Goal: Check status: Check status

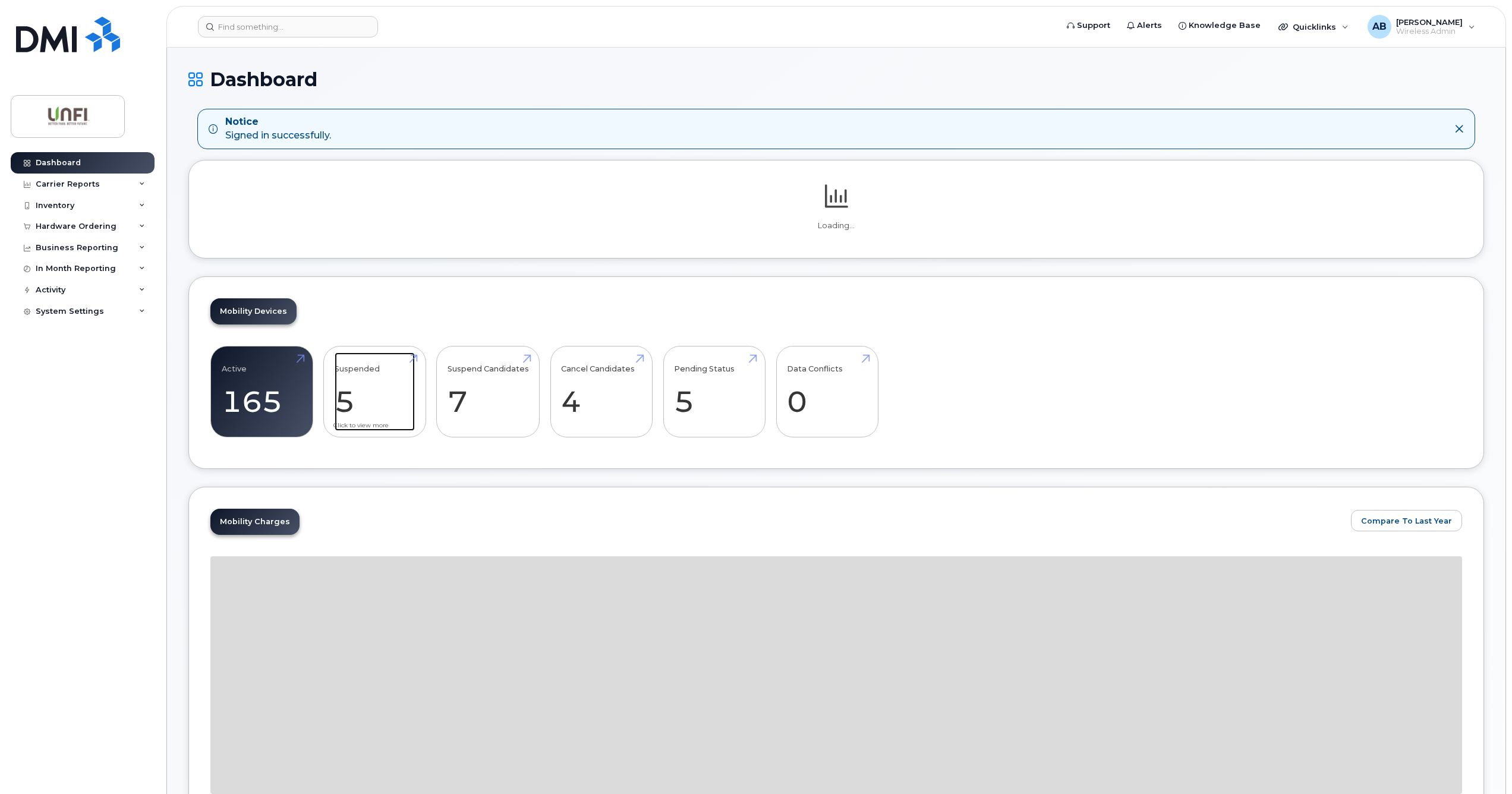
click at [354, 393] on link "Suspended 5" at bounding box center [374, 391] width 80 height 78
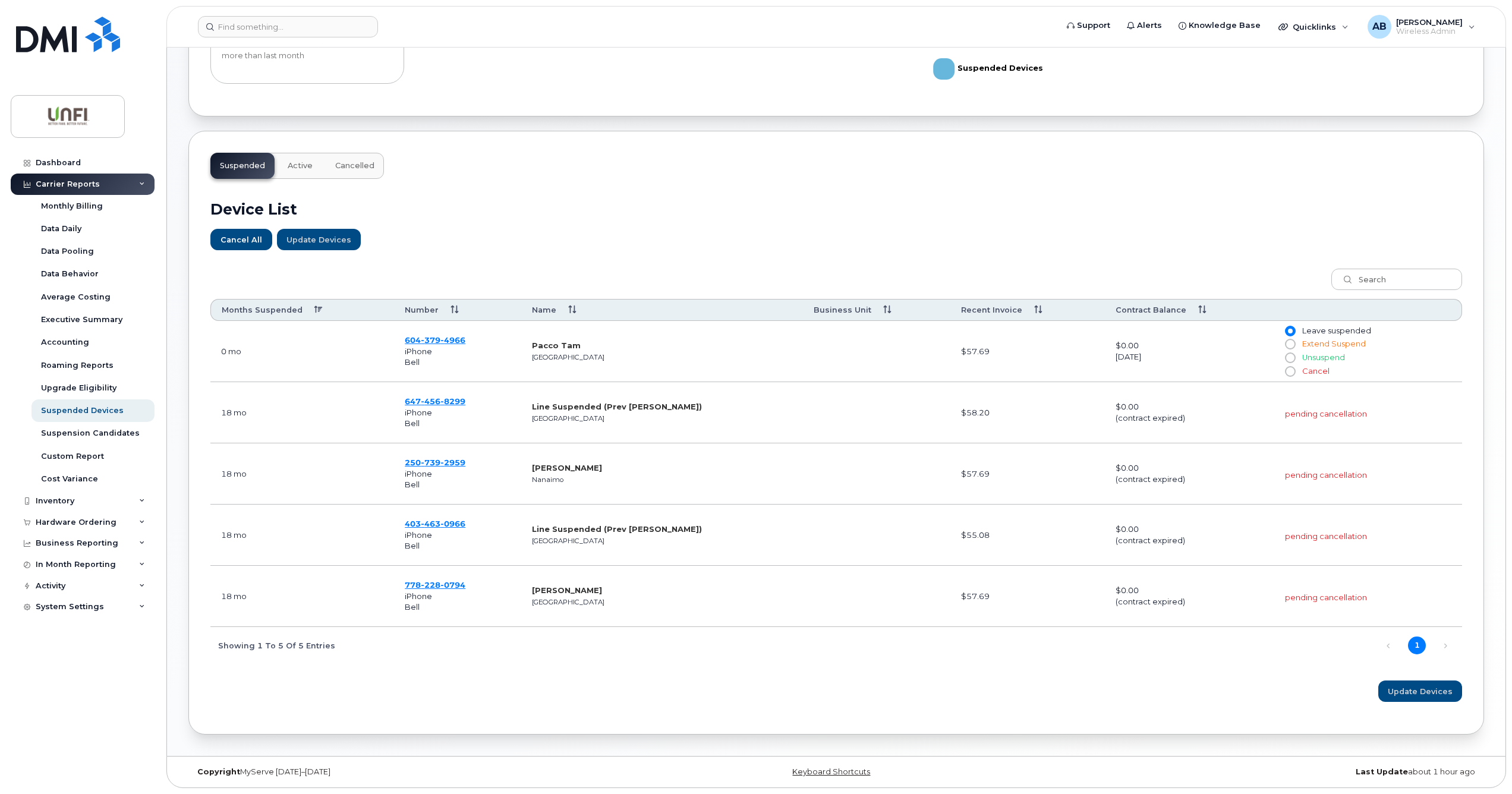
scroll to position [283, 0]
click at [355, 153] on button "Cancelled" at bounding box center [354, 165] width 58 height 26
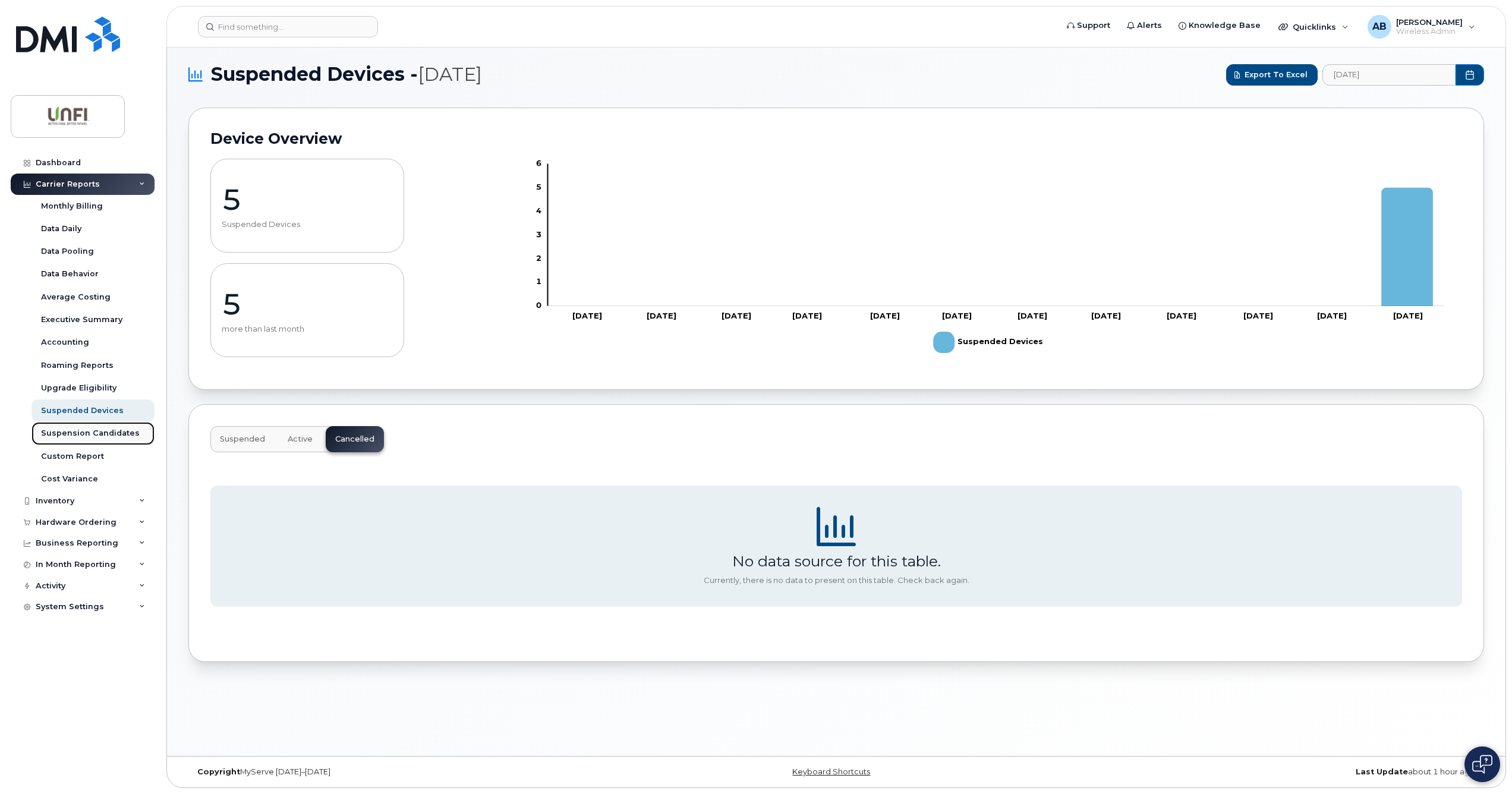
click at [106, 438] on div "Suspension Candidates" at bounding box center [91, 433] width 99 height 11
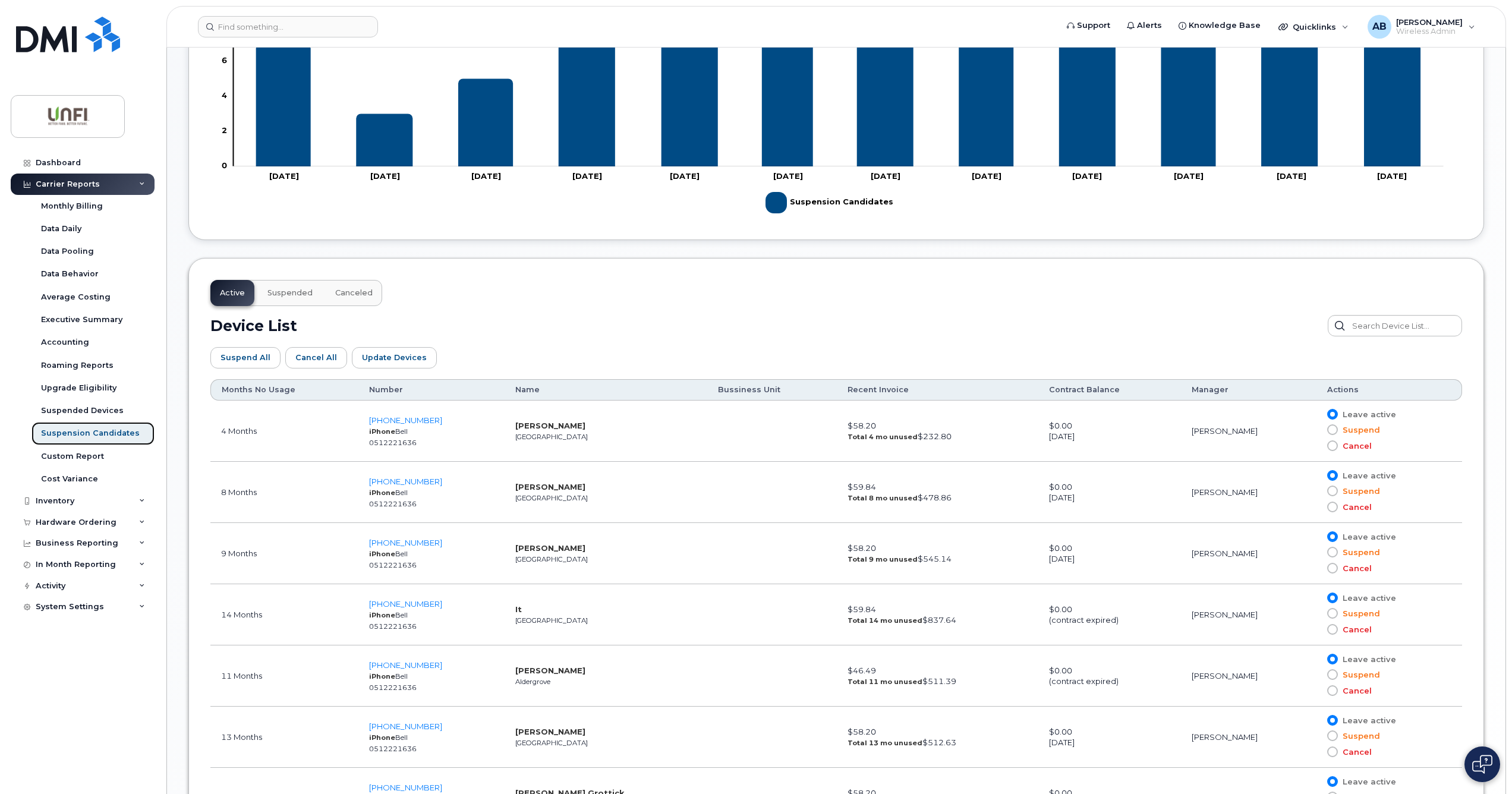
scroll to position [538, 0]
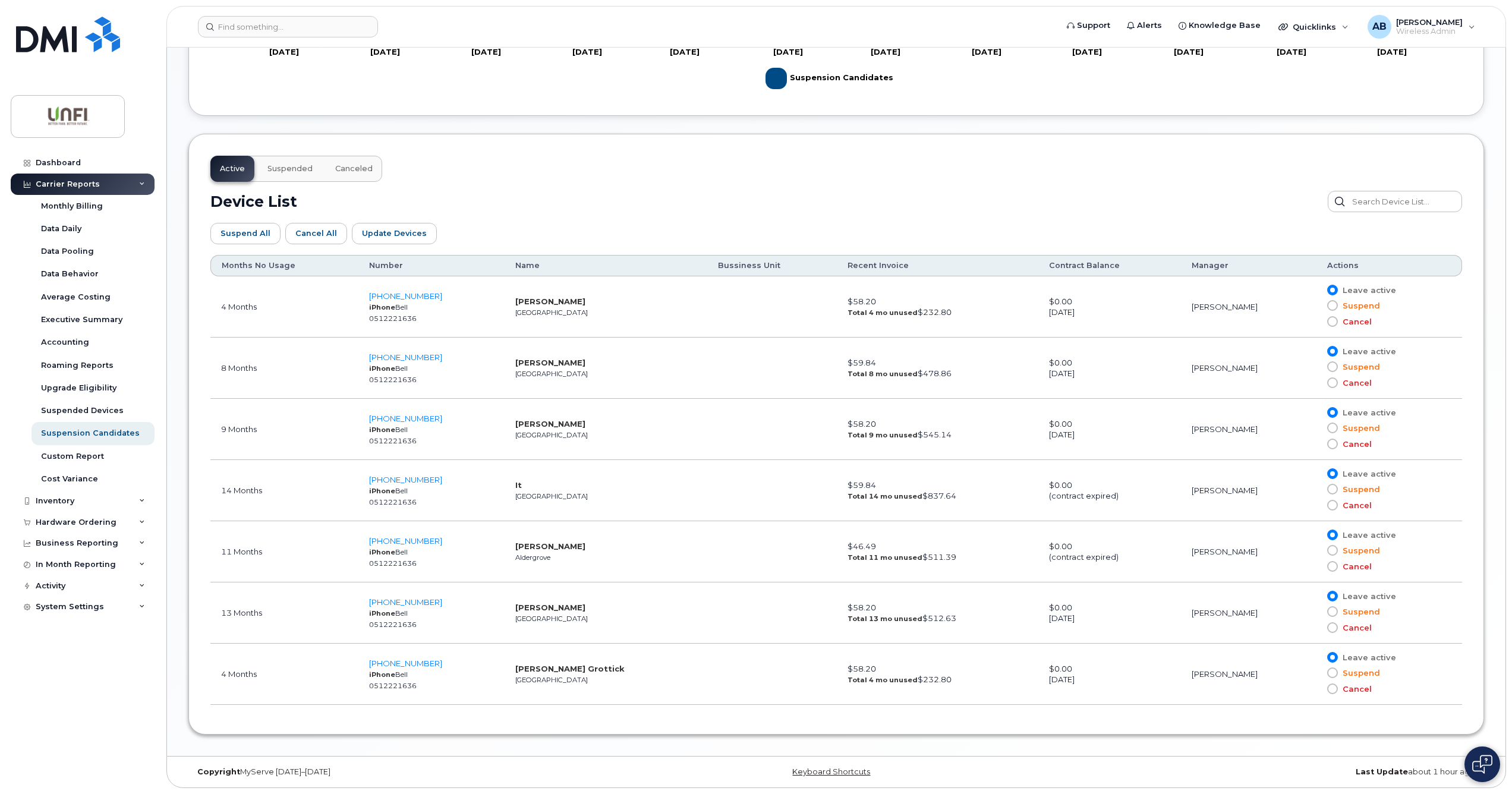
click at [86, 706] on div "Dashboard Carrier Reports Monthly Billing Data Daily Data Pooling Data Behavior…" at bounding box center [84, 464] width 147 height 624
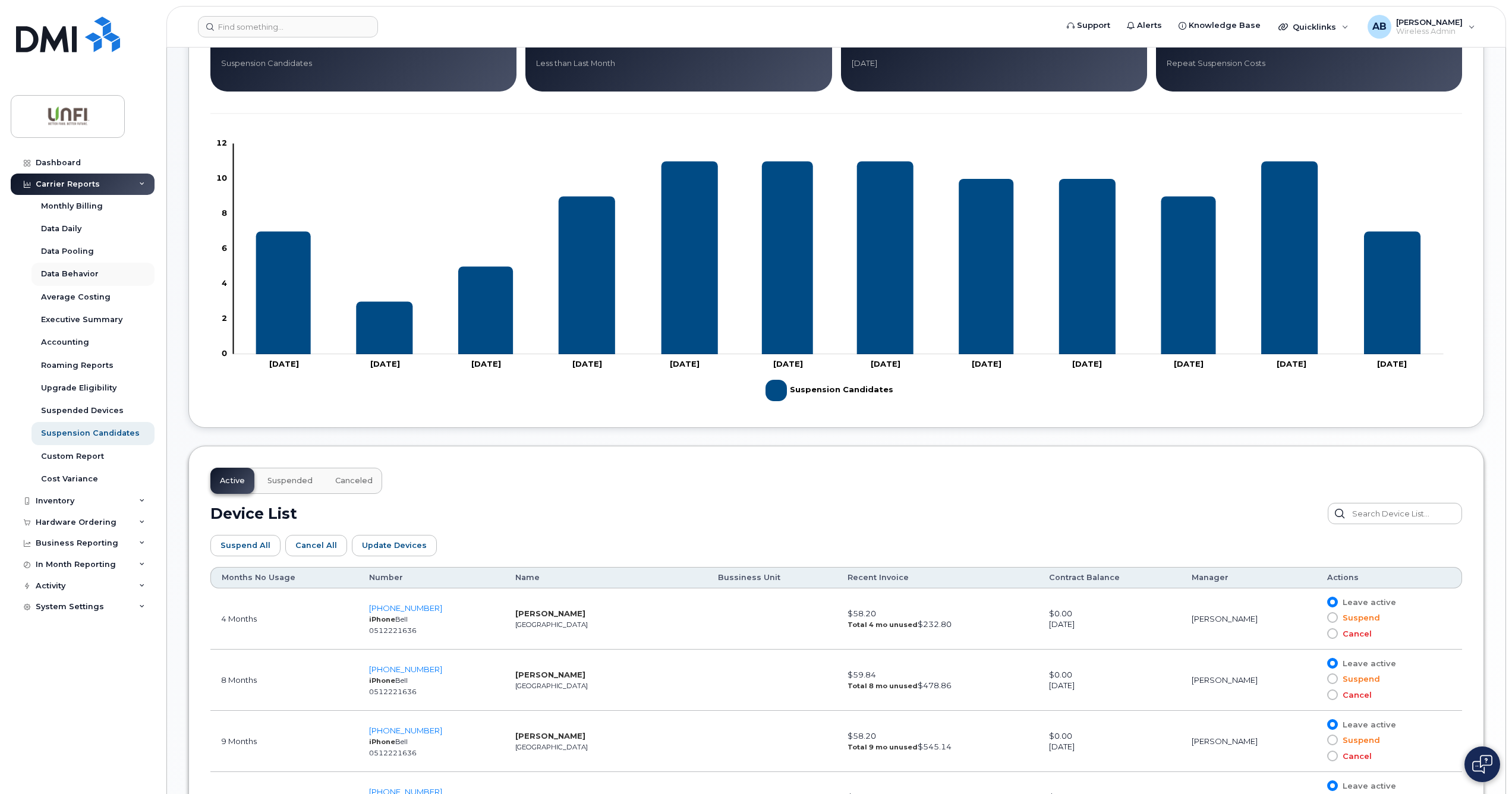
scroll to position [222, 0]
click at [302, 485] on span "Suspended" at bounding box center [290, 481] width 45 height 10
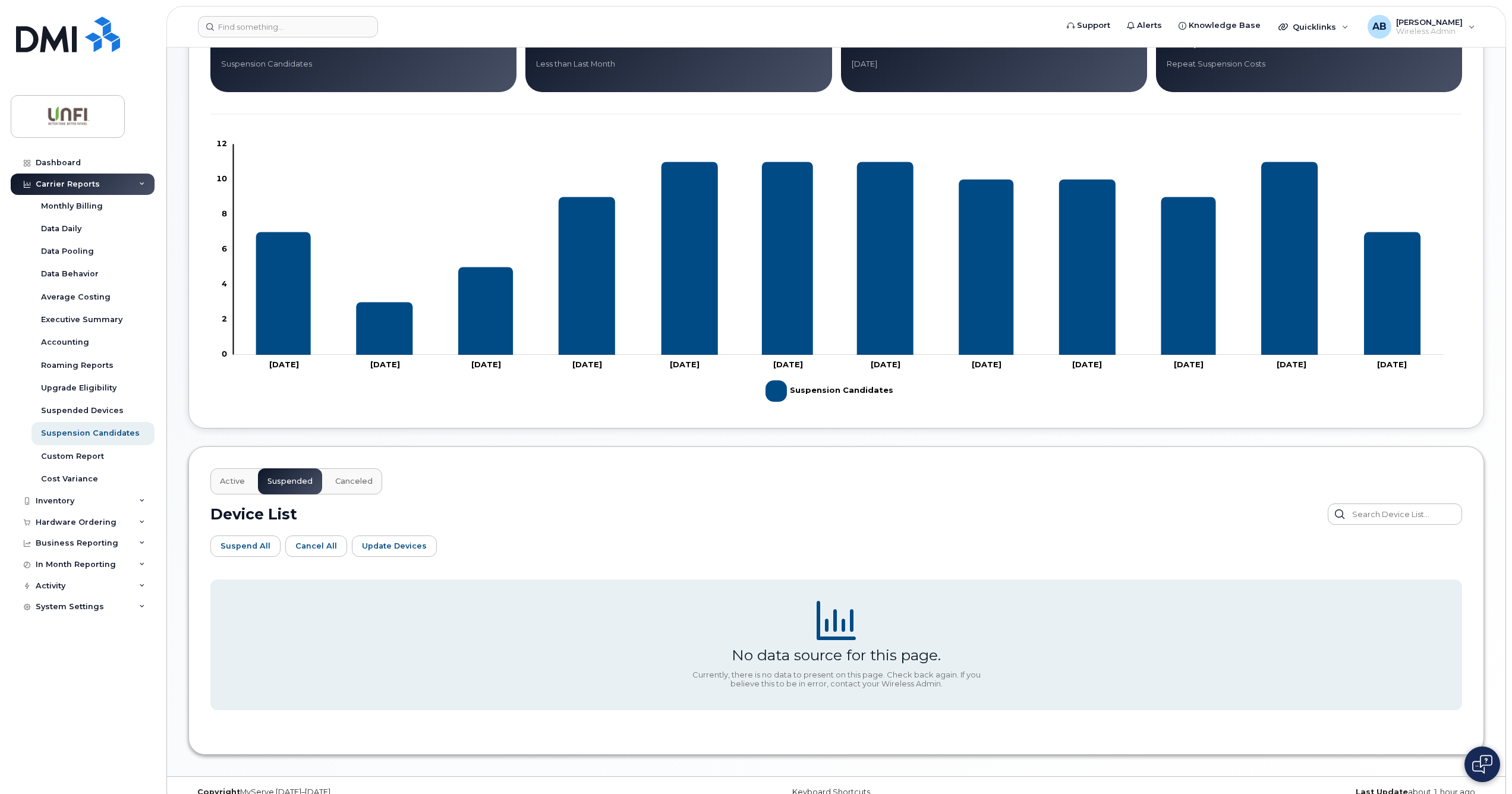
scroll to position [244, 0]
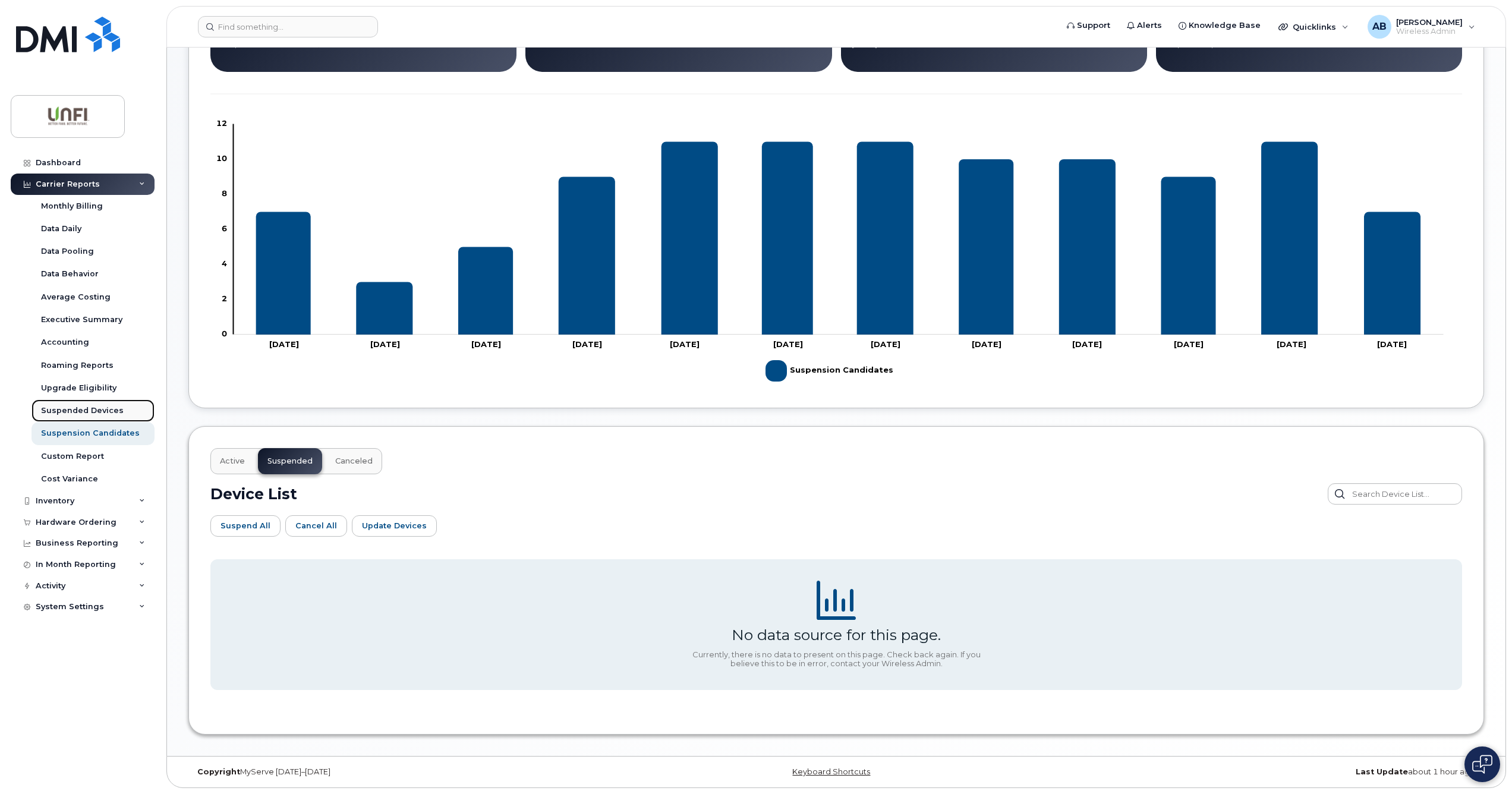
click at [74, 417] on link "Suspended Devices" at bounding box center [93, 410] width 123 height 23
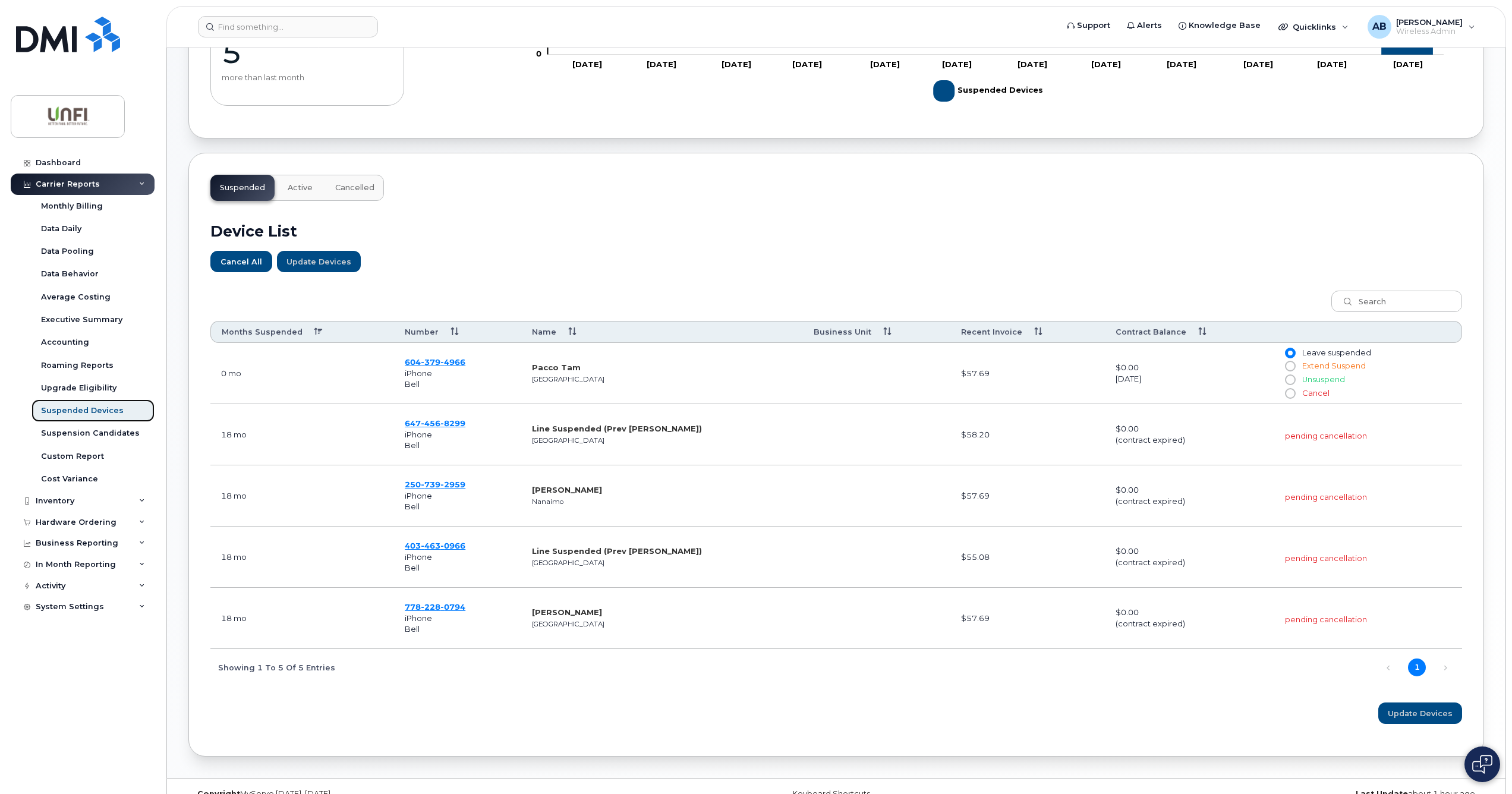
scroll to position [283, 0]
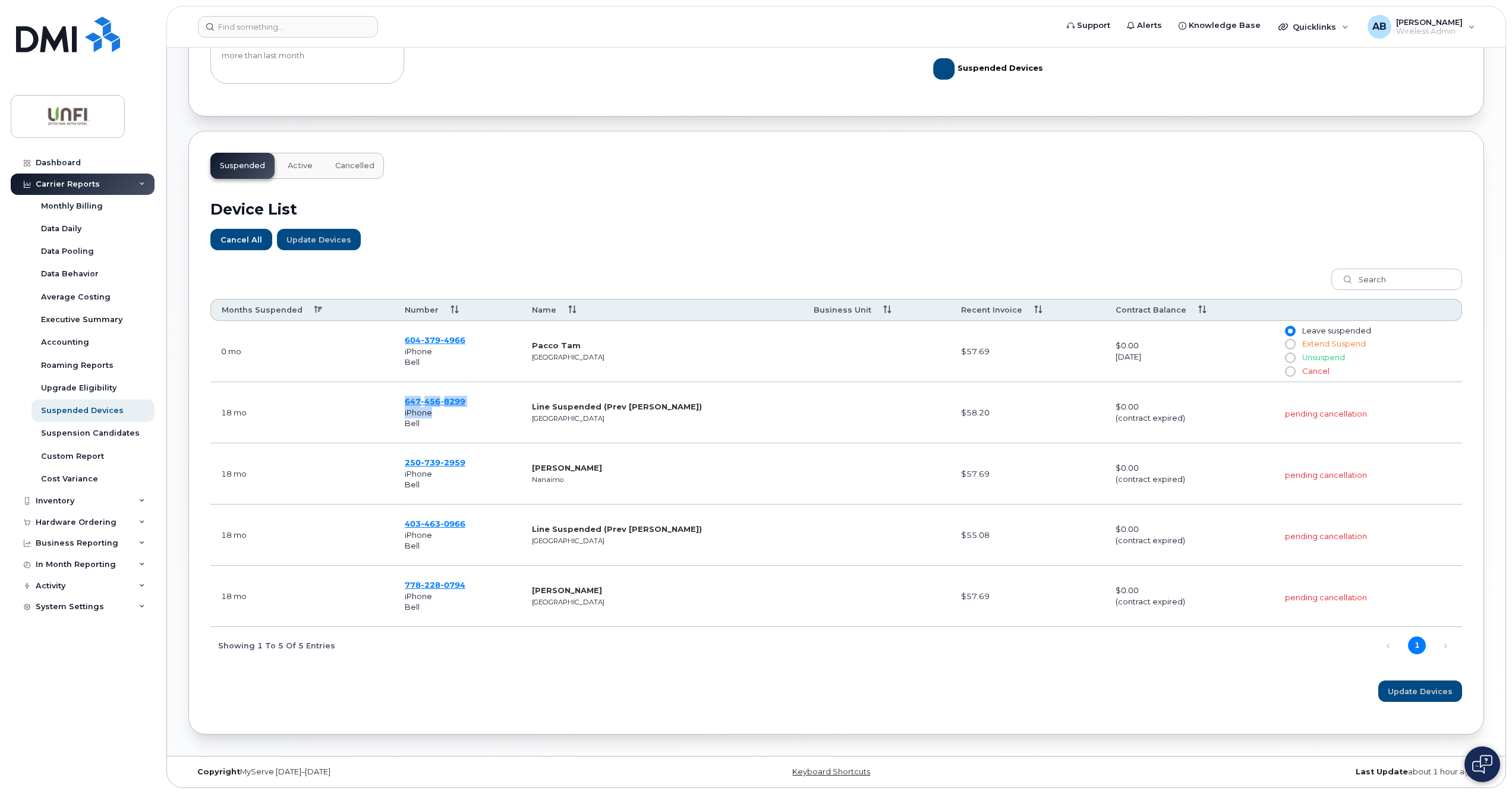
drag, startPoint x: 477, startPoint y: 407, endPoint x: 391, endPoint y: 402, distance: 86.1
click at [391, 402] on tr "18 mo 647 456 8299 iPhone Bell Line Suspended (Prev Daniel Espedido) Toronto $5…" at bounding box center [836, 412] width 1252 height 61
click at [503, 444] on td "250 739 2959 iPhone Bell" at bounding box center [458, 474] width 127 height 61
drag, startPoint x: 475, startPoint y: 403, endPoint x: 382, endPoint y: 395, distance: 93.3
click at [382, 395] on tr "18 mo 647 456 8299 iPhone Bell Line Suspended (Prev Daniel Espedido) Toronto $5…" at bounding box center [836, 412] width 1252 height 61
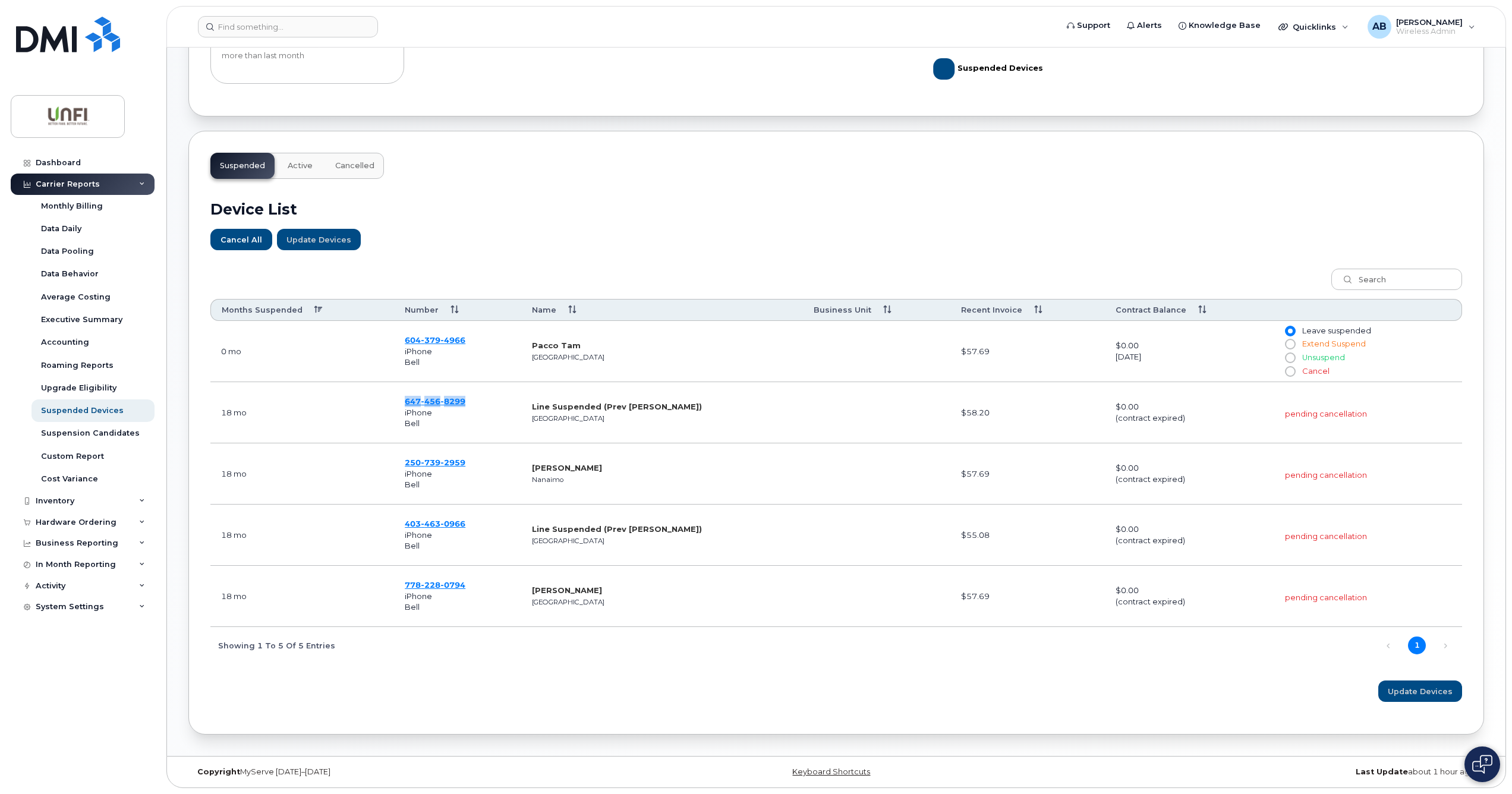
drag, startPoint x: 453, startPoint y: 402, endPoint x: 312, endPoint y: 418, distance: 141.9
click at [312, 418] on td "18 mo" at bounding box center [302, 412] width 183 height 61
click at [942, 252] on div "Device List Cancel All Update Devices Customize Filter Refresh Export Months Su…" at bounding box center [836, 446] width 1252 height 533
click at [303, 27] on input at bounding box center [288, 27] width 180 height 21
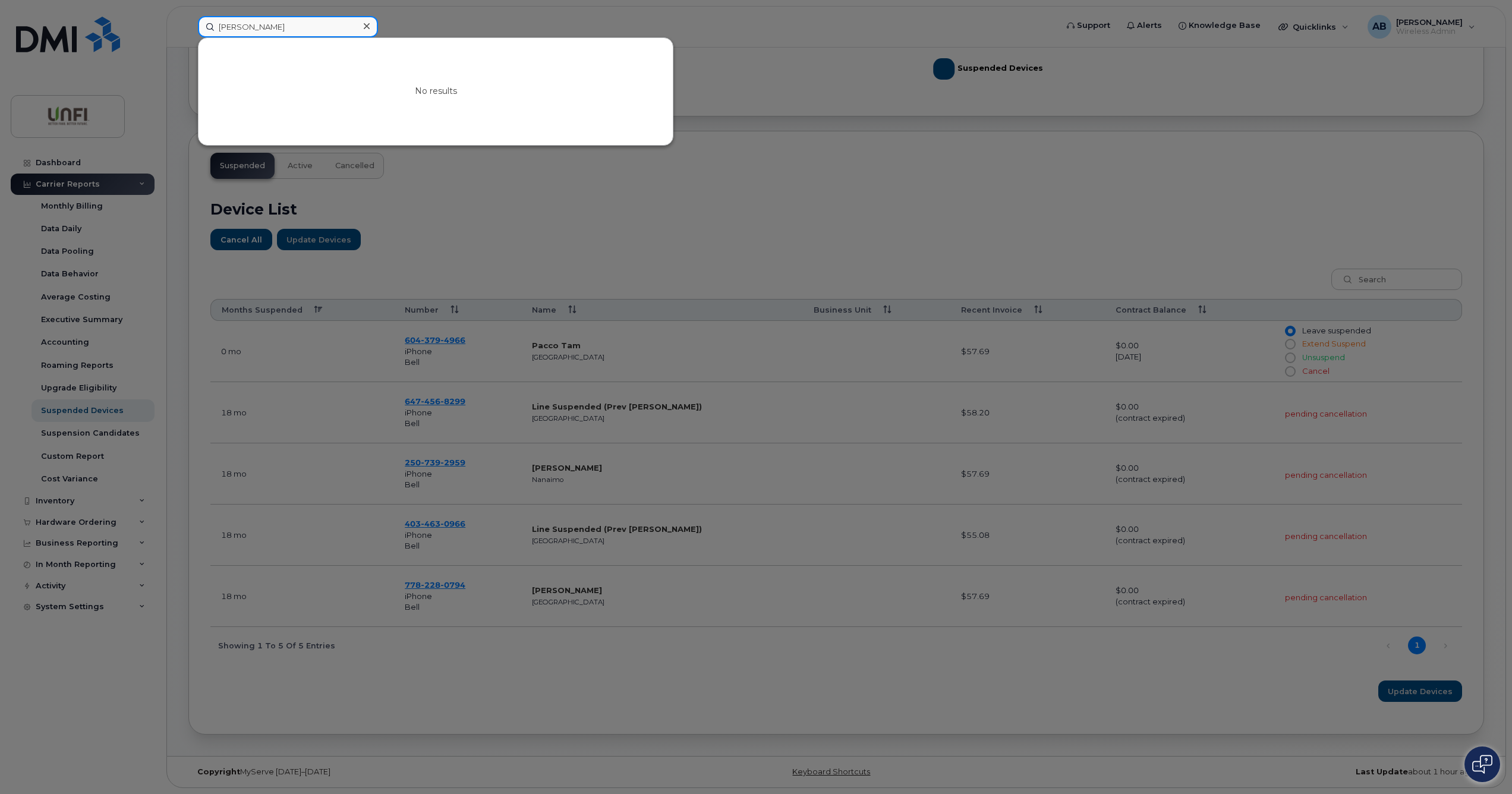
type input "Philip Reiner"
